Goal: Complete application form

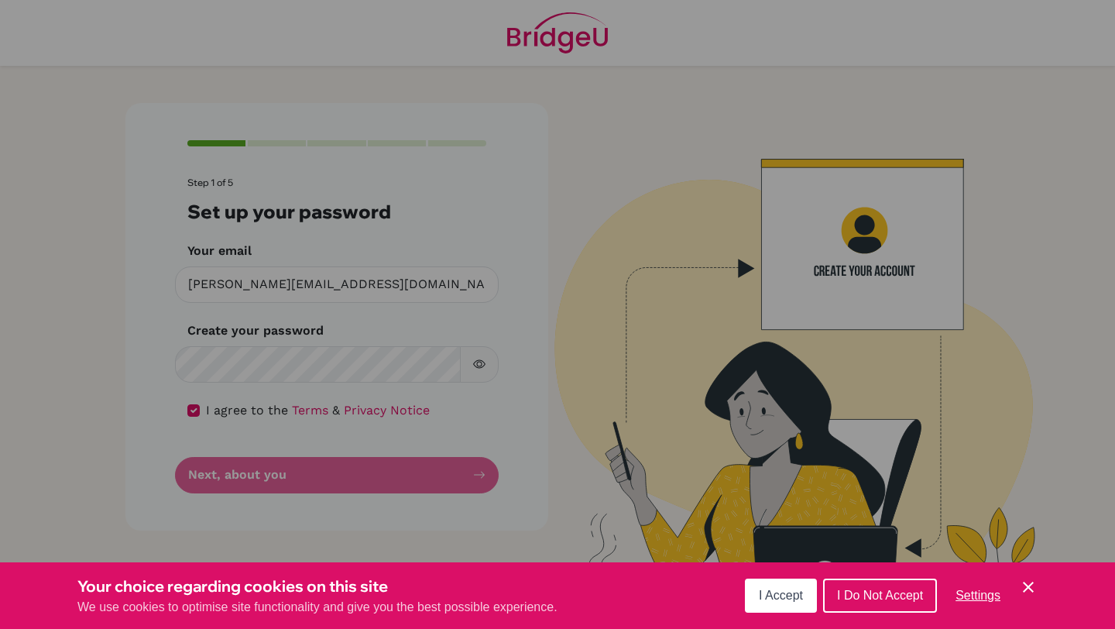
click at [775, 608] on button "I Accept" at bounding box center [781, 596] width 72 height 34
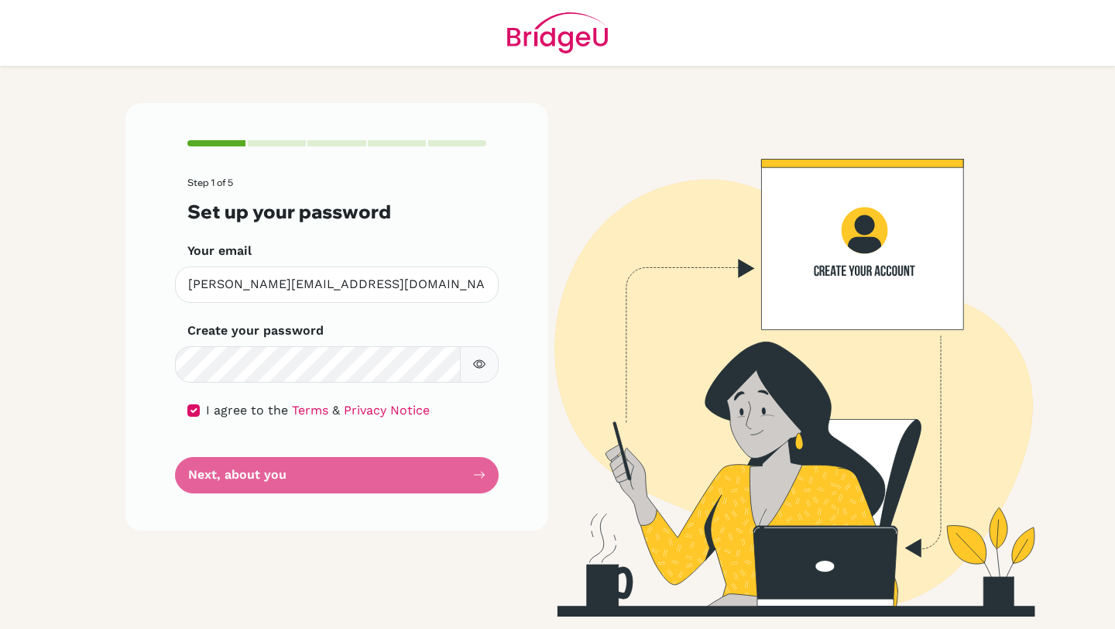
click at [378, 479] on form "Step 1 of 5 Set up your password Your email [PERSON_NAME][EMAIL_ADDRESS][DOMAIN…" at bounding box center [336, 334] width 299 height 315
click at [386, 481] on form "Step 1 of 5 Set up your password Your email [PERSON_NAME][EMAIL_ADDRESS][DOMAIN…" at bounding box center [336, 334] width 299 height 315
click at [397, 473] on form "Step 1 of 5 Set up your password Your email [PERSON_NAME][EMAIL_ADDRESS][DOMAIN…" at bounding box center [336, 334] width 299 height 315
click at [473, 370] on button "button" at bounding box center [479, 364] width 39 height 36
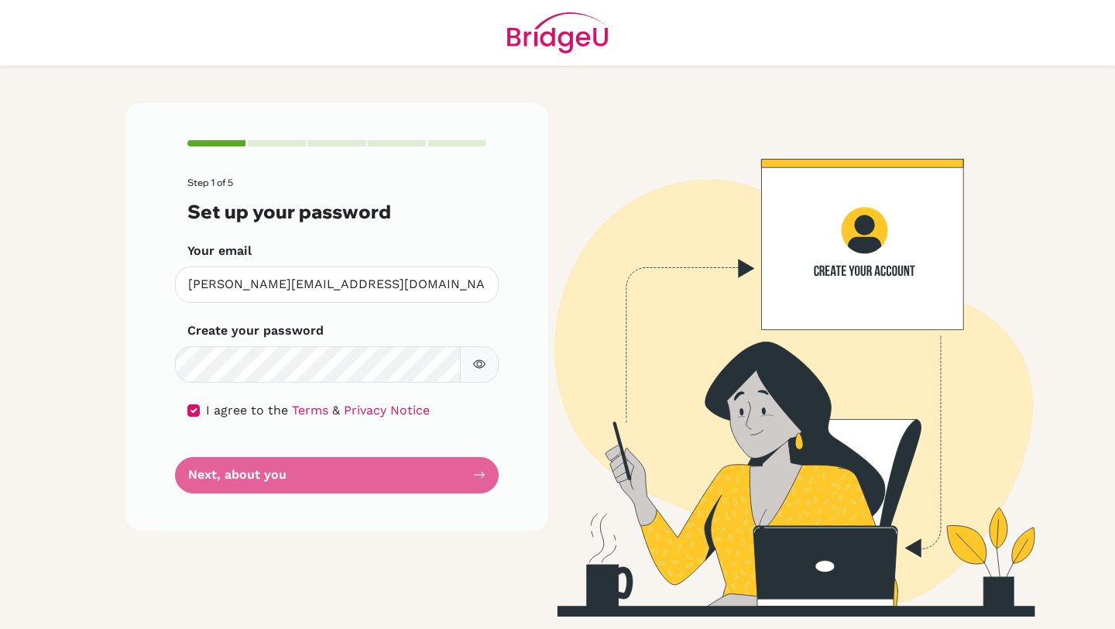
click at [445, 461] on form "Step 1 of 5 Set up your password Your email [PERSON_NAME][EMAIL_ADDRESS][DOMAIN…" at bounding box center [336, 334] width 299 height 315
click at [246, 469] on form "Step 1 of 5 Set up your password Your email [PERSON_NAME][EMAIL_ADDRESS][DOMAIN…" at bounding box center [336, 334] width 299 height 315
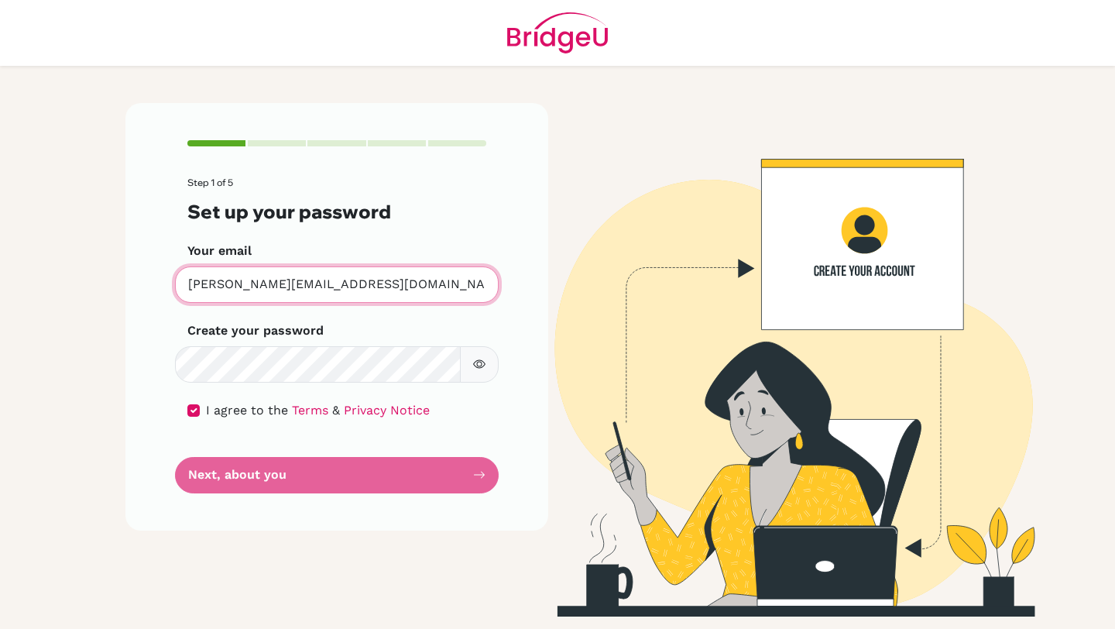
click at [246, 290] on input "[PERSON_NAME][EMAIL_ADDRESS][DOMAIN_NAME]" at bounding box center [337, 284] width 324 height 36
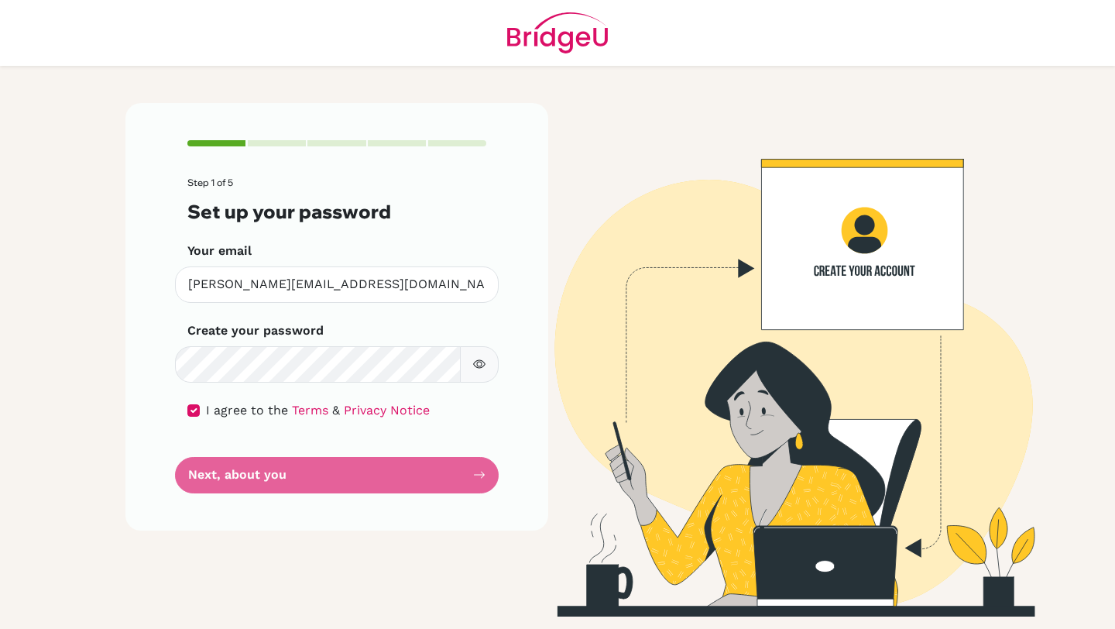
click at [263, 338] on label "Create your password" at bounding box center [255, 330] width 136 height 19
click at [195, 411] on input "checkbox" at bounding box center [193, 410] width 12 height 12
checkbox input "true"
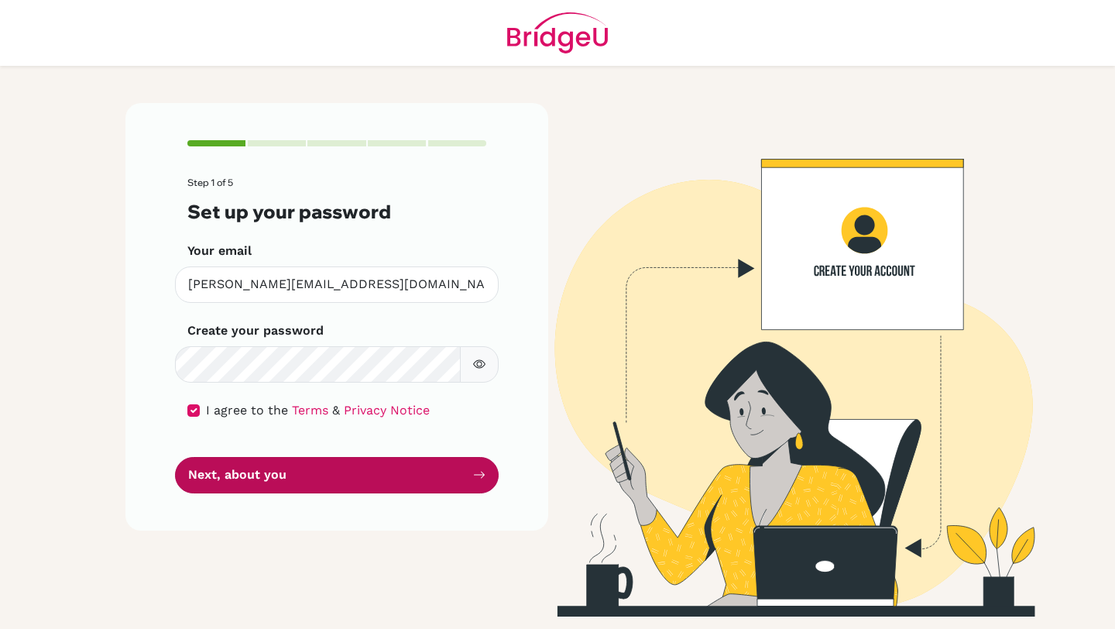
click at [241, 470] on button "Next, about you" at bounding box center [337, 475] width 324 height 36
click at [399, 472] on button "Next, about you" at bounding box center [337, 475] width 324 height 36
click at [472, 472] on button "Next, about you" at bounding box center [337, 475] width 324 height 36
click at [481, 472] on icon "submit" at bounding box center [479, 475] width 12 height 12
click at [352, 467] on button "Next, about you" at bounding box center [337, 475] width 324 height 36
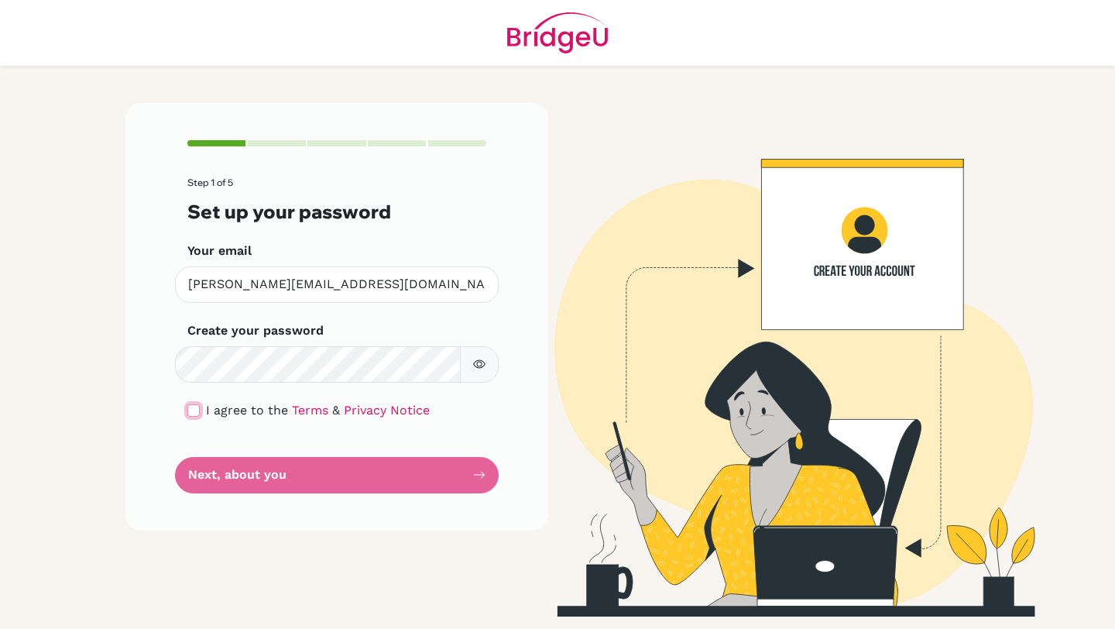
click at [194, 411] on input "checkbox" at bounding box center [193, 410] width 12 height 12
checkbox input "true"
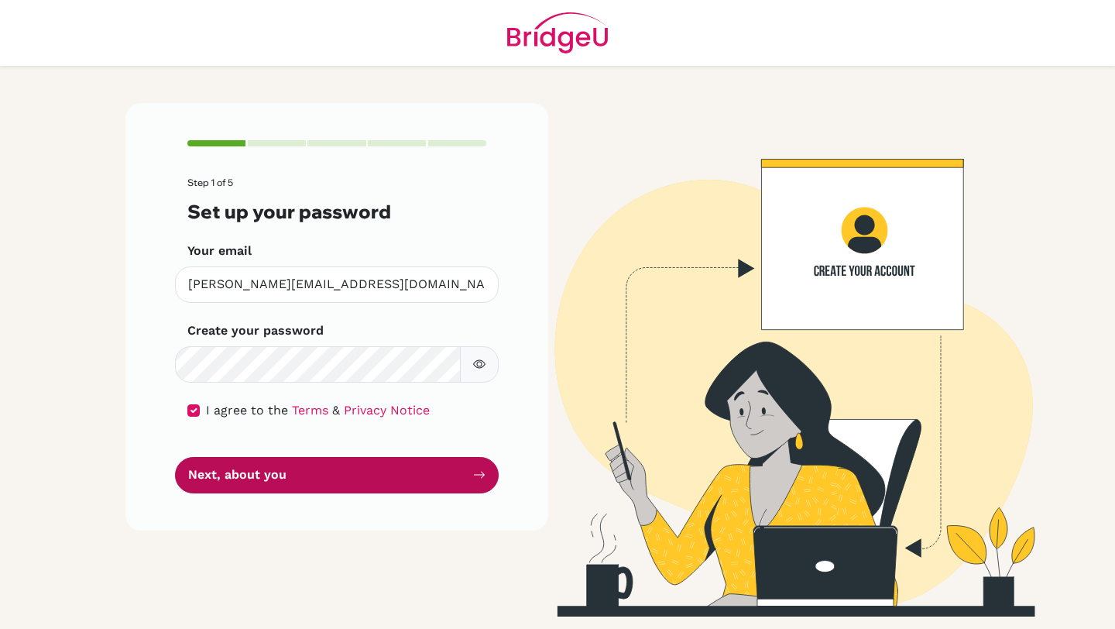
click at [336, 463] on button "Next, about you" at bounding box center [337, 475] width 324 height 36
